Goal: Information Seeking & Learning: Check status

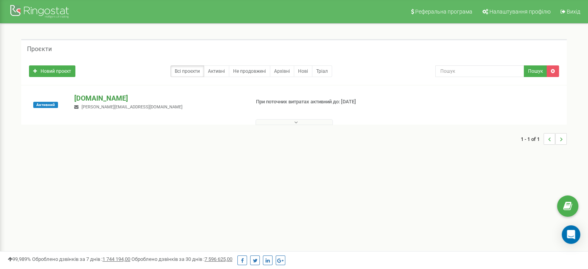
drag, startPoint x: 0, startPoint y: 0, endPoint x: 107, endPoint y: 99, distance: 145.7
click at [107, 99] on p "[DOMAIN_NAME]" at bounding box center [158, 98] width 169 height 10
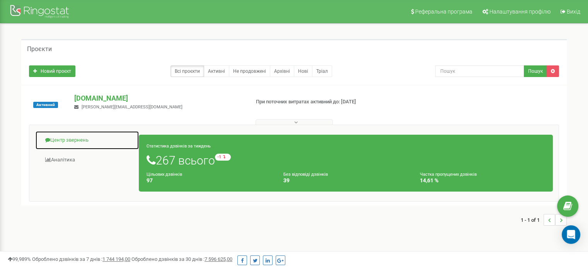
click at [97, 140] on link "Центр звернень" at bounding box center [87, 140] width 104 height 19
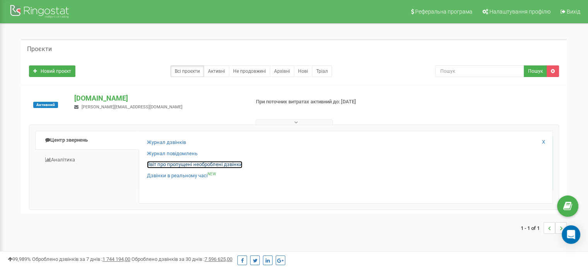
click at [168, 165] on link "Звіт про пропущені необроблені дзвінки" at bounding box center [195, 164] width 96 height 7
click at [60, 142] on link "Центр звернень" at bounding box center [87, 140] width 104 height 19
click at [164, 162] on link "Звіт про пропущені необроблені дзвінки" at bounding box center [195, 164] width 96 height 7
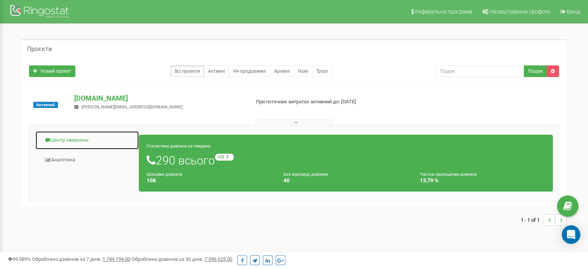
click at [76, 135] on link "Центр звернень" at bounding box center [87, 140] width 104 height 19
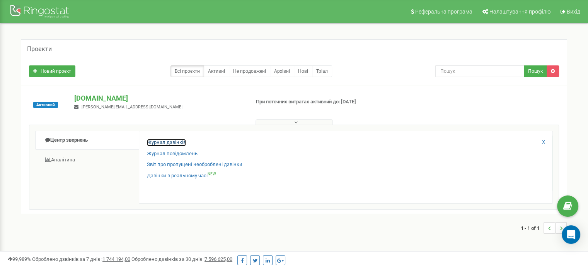
click at [161, 142] on link "Журнал дзвінків" at bounding box center [166, 142] width 39 height 7
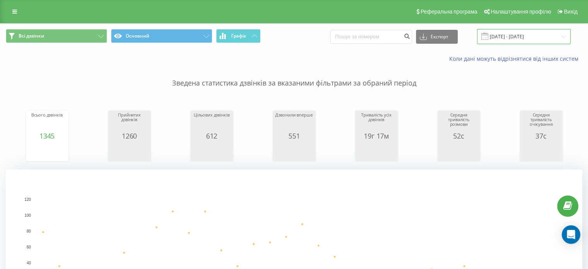
click at [531, 43] on input "[DATE] - [DATE]" at bounding box center [524, 36] width 94 height 15
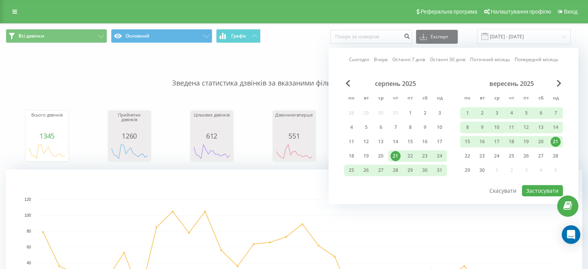
click at [556, 142] on div "21" at bounding box center [556, 142] width 10 height 10
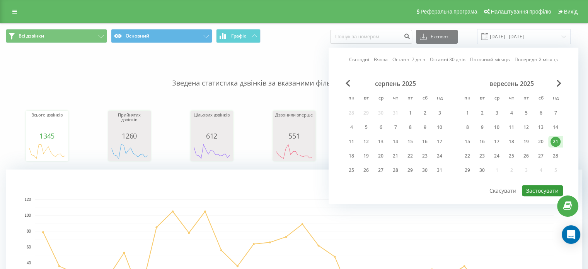
click at [554, 186] on button "Застосувати" at bounding box center [542, 190] width 41 height 11
type input "[DATE] - [DATE]"
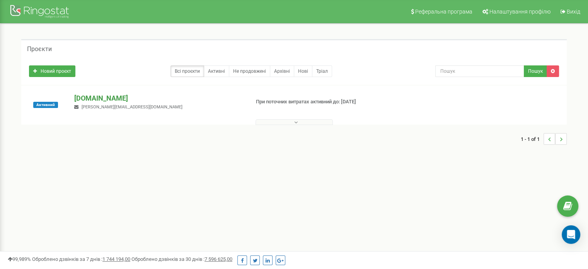
click at [113, 95] on p "[DOMAIN_NAME]" at bounding box center [158, 98] width 169 height 10
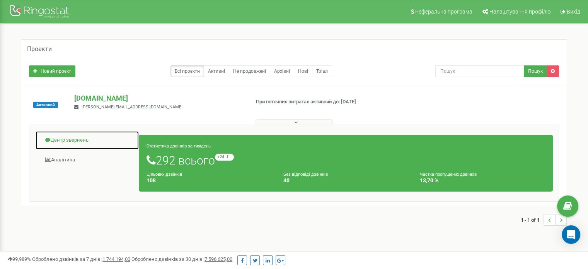
click at [83, 140] on link "Центр звернень" at bounding box center [87, 140] width 104 height 19
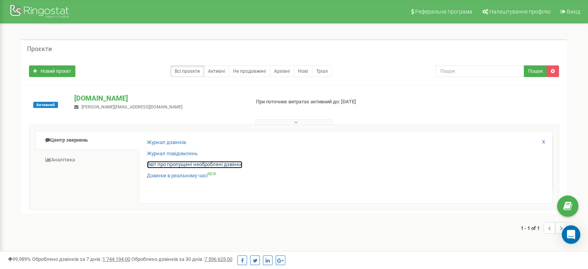
click at [168, 164] on link "Звіт про пропущені необроблені дзвінки" at bounding box center [195, 164] width 96 height 7
